Goal: Entertainment & Leisure: Consume media (video, audio)

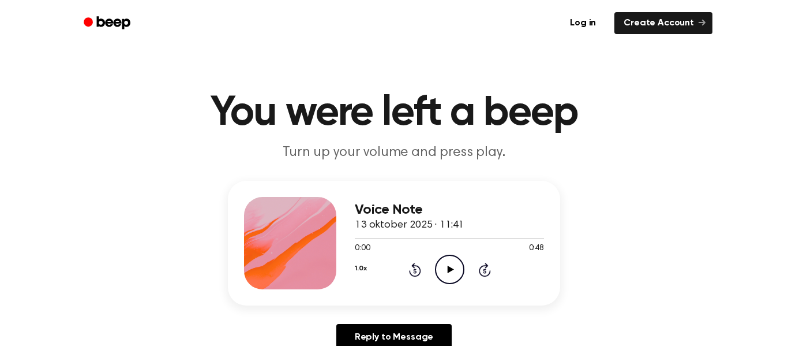
click at [445, 268] on icon "Play Audio" at bounding box center [449, 268] width 29 height 29
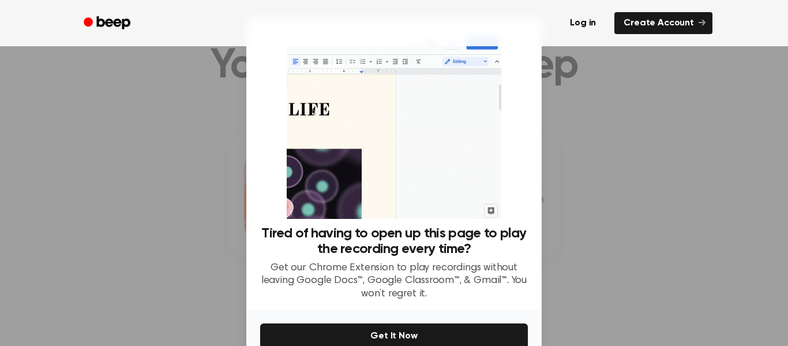
scroll to position [53, 0]
click at [544, 293] on div at bounding box center [394, 173] width 788 height 346
click at [552, 288] on div at bounding box center [394, 173] width 788 height 346
click at [530, 122] on div "Tired of having to open up this page to play the recording every time? Get our …" at bounding box center [393, 163] width 295 height 291
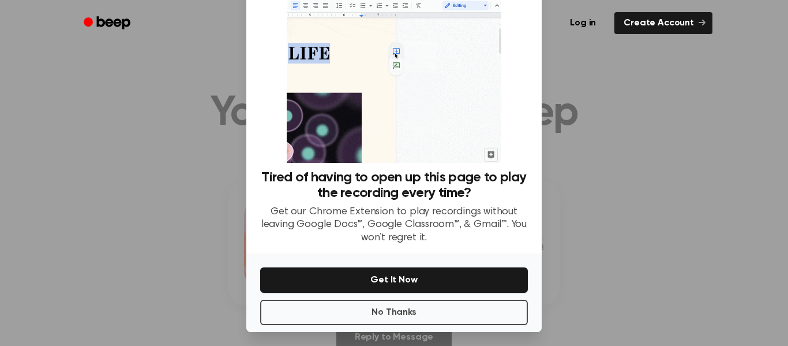
scroll to position [61, 0]
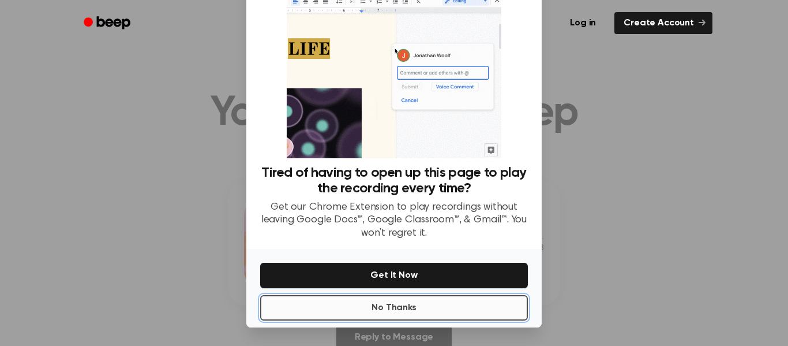
click at [448, 305] on button "No Thanks" at bounding box center [394, 307] width 268 height 25
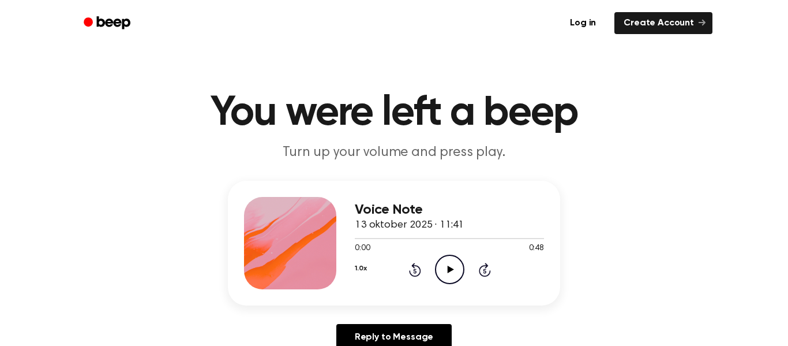
click at [453, 279] on icon "Play Audio" at bounding box center [449, 268] width 29 height 29
click at [453, 276] on icon "Pause Audio" at bounding box center [449, 268] width 29 height 29
click at [445, 272] on icon "Play Audio" at bounding box center [449, 268] width 29 height 29
click at [358, 241] on div at bounding box center [449, 237] width 189 height 9
click at [357, 241] on span at bounding box center [353, 238] width 9 height 9
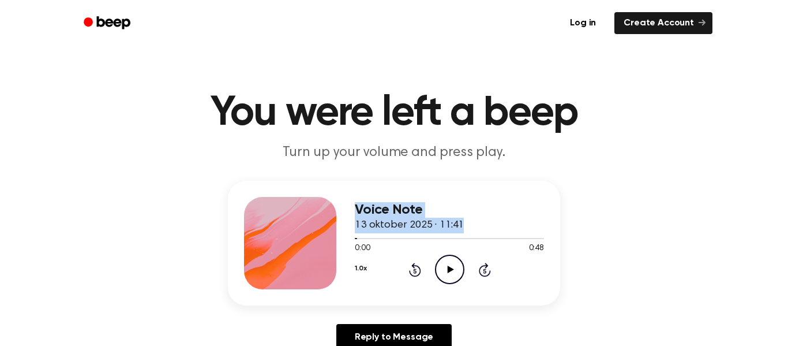
drag, startPoint x: 358, startPoint y: 238, endPoint x: 339, endPoint y: 240, distance: 19.1
click at [339, 240] on div "Voice Note 13 oktober 2025 · 11:41 0:00 0:48 Your browser does not support the …" at bounding box center [394, 243] width 332 height 125
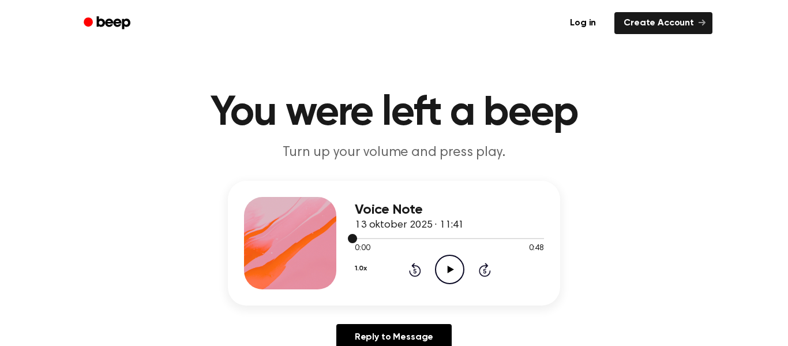
click at [350, 241] on span at bounding box center [352, 238] width 9 height 9
click at [453, 269] on icon "Play Audio" at bounding box center [449, 268] width 29 height 29
click at [453, 269] on icon "Pause Audio" at bounding box center [449, 268] width 29 height 29
click at [453, 269] on icon "Play Audio" at bounding box center [449, 268] width 29 height 29
click at [453, 269] on icon "Pause Audio" at bounding box center [449, 268] width 29 height 29
